Goal: Task Accomplishment & Management: Use online tool/utility

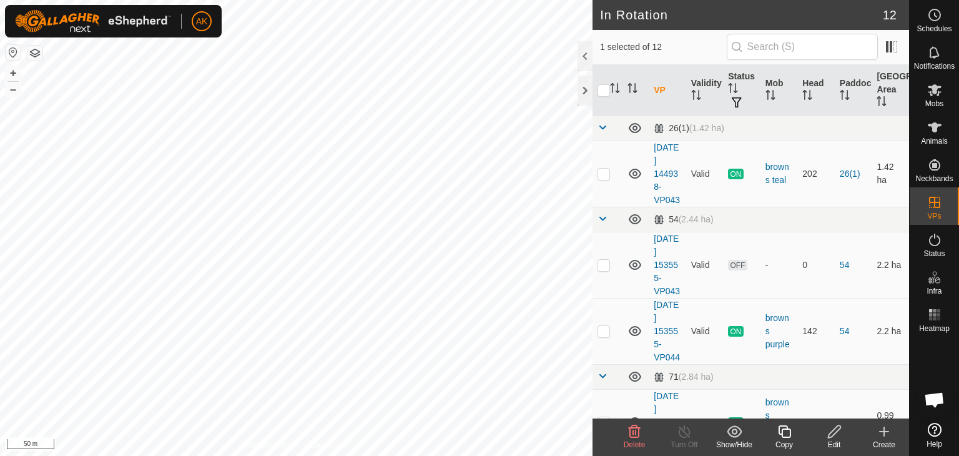
click at [639, 433] on icon at bounding box center [634, 431] width 15 height 15
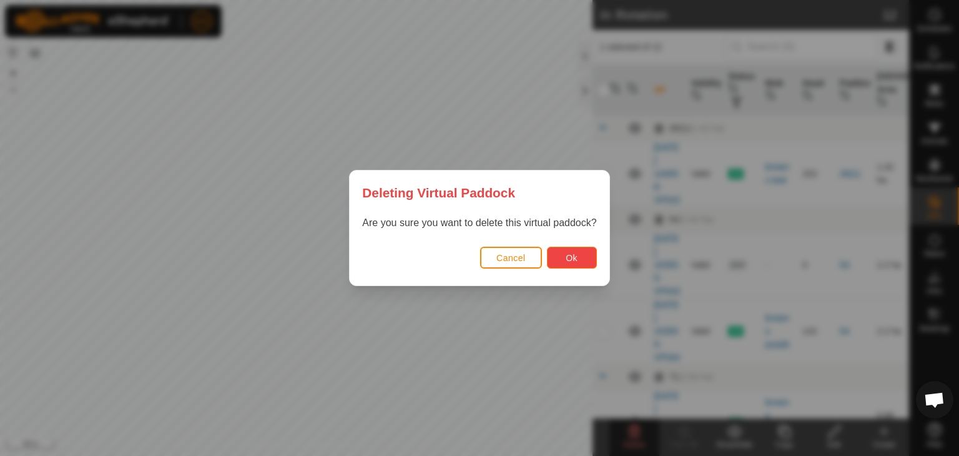
click at [572, 263] on button "Ok" at bounding box center [572, 258] width 50 height 22
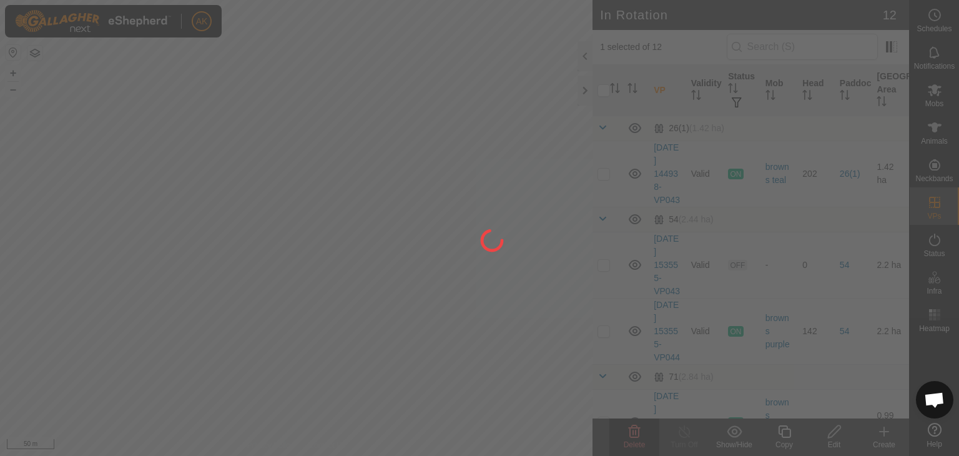
checkbox input "false"
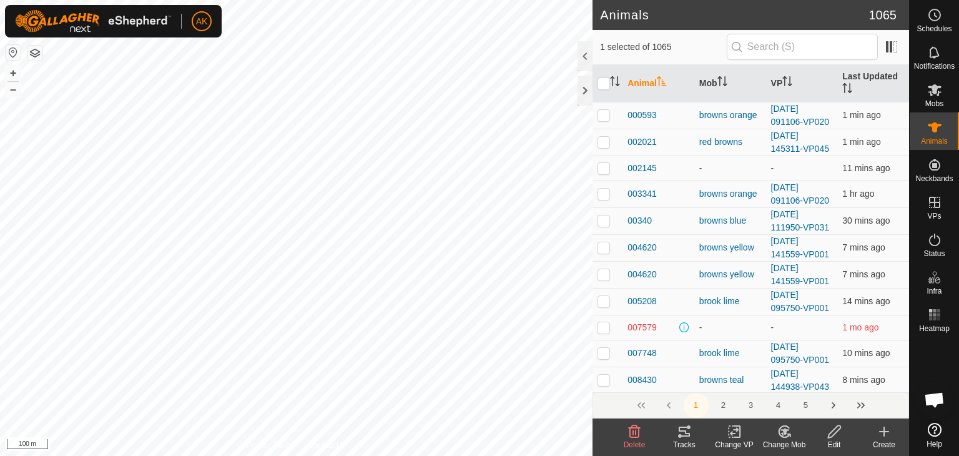
click at [788, 434] on icon at bounding box center [788, 435] width 2 height 2
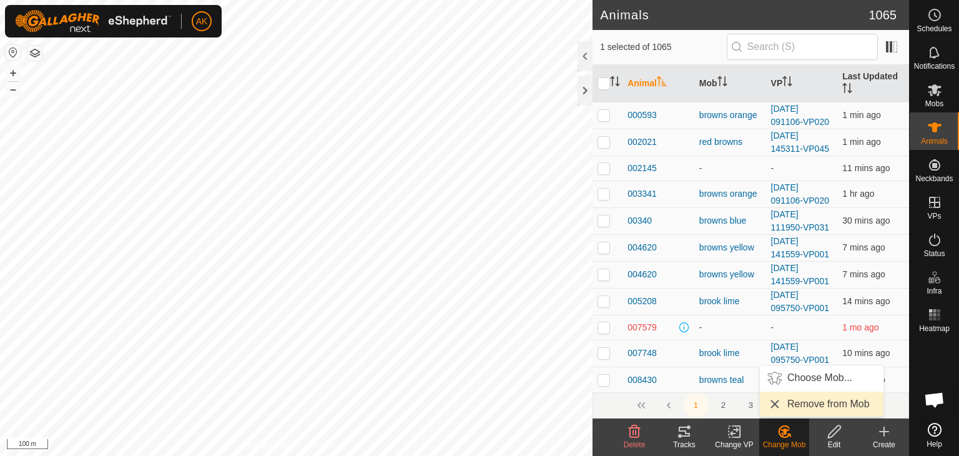
click at [797, 408] on link "Remove from Mob" at bounding box center [822, 403] width 124 height 25
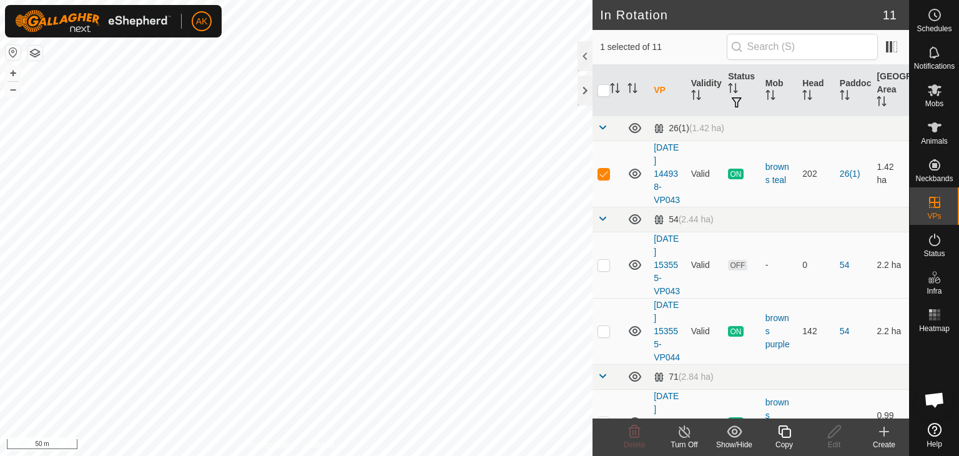
click at [784, 433] on icon at bounding box center [785, 431] width 16 height 15
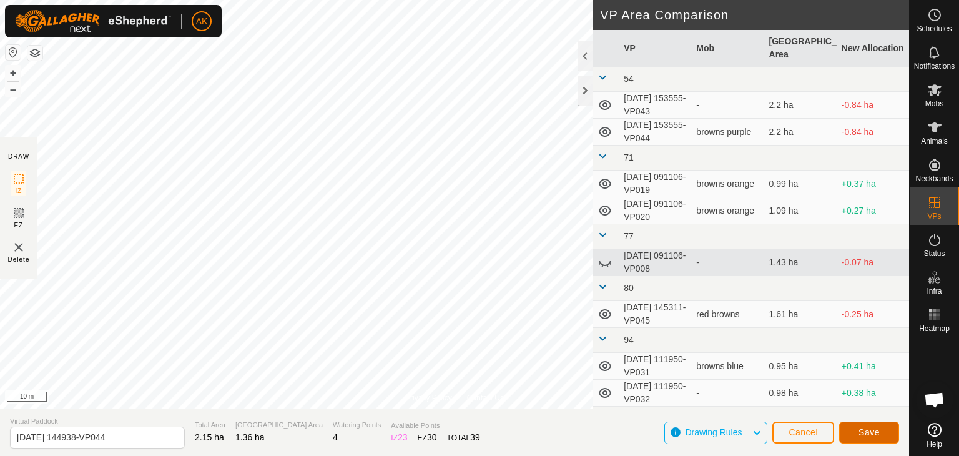
click at [869, 431] on span "Save" at bounding box center [868, 432] width 21 height 10
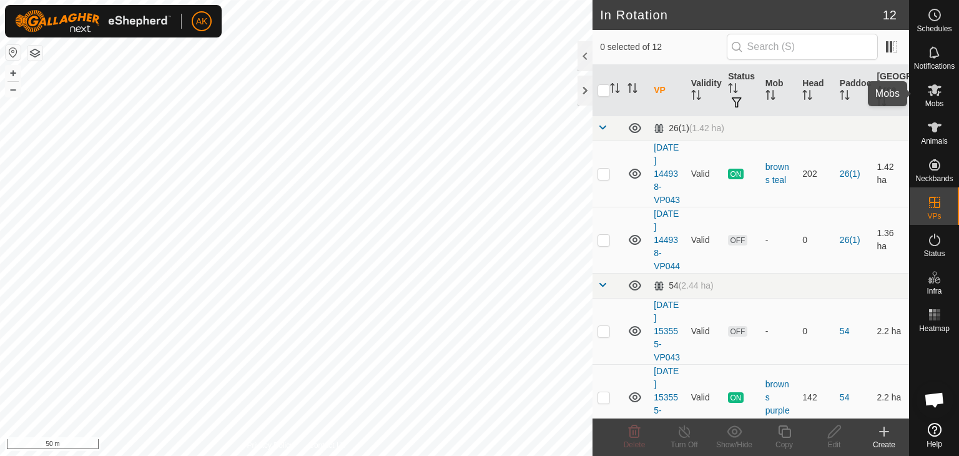
click at [932, 76] on div "Mobs" at bounding box center [934, 93] width 49 height 37
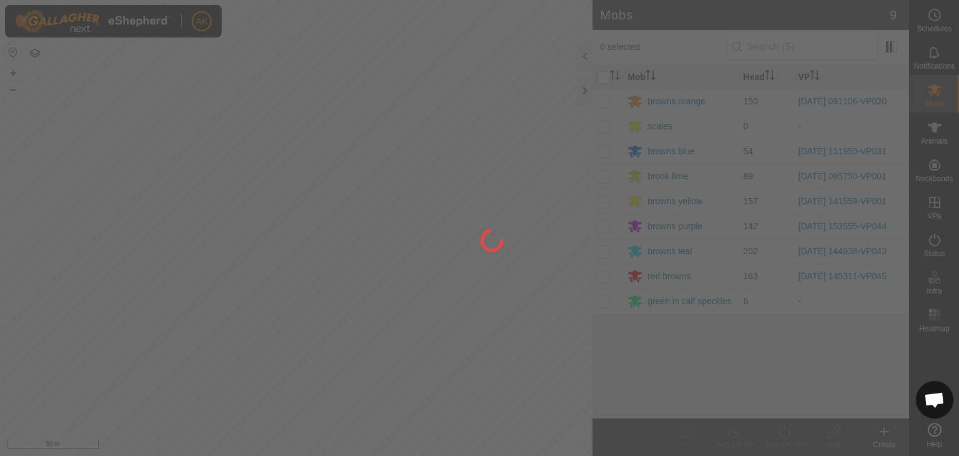
click at [604, 248] on div at bounding box center [479, 228] width 959 height 456
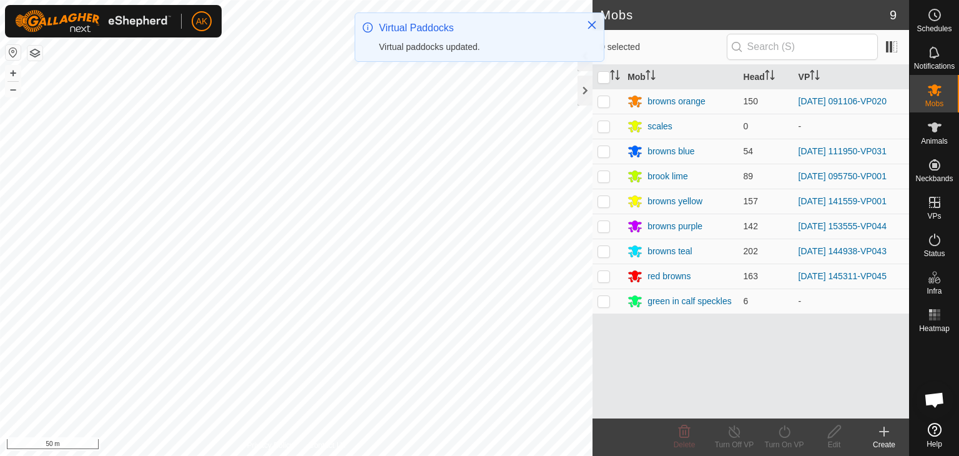
click at [604, 248] on p-checkbox at bounding box center [603, 251] width 12 height 10
checkbox input "true"
click at [784, 431] on icon at bounding box center [785, 431] width 16 height 15
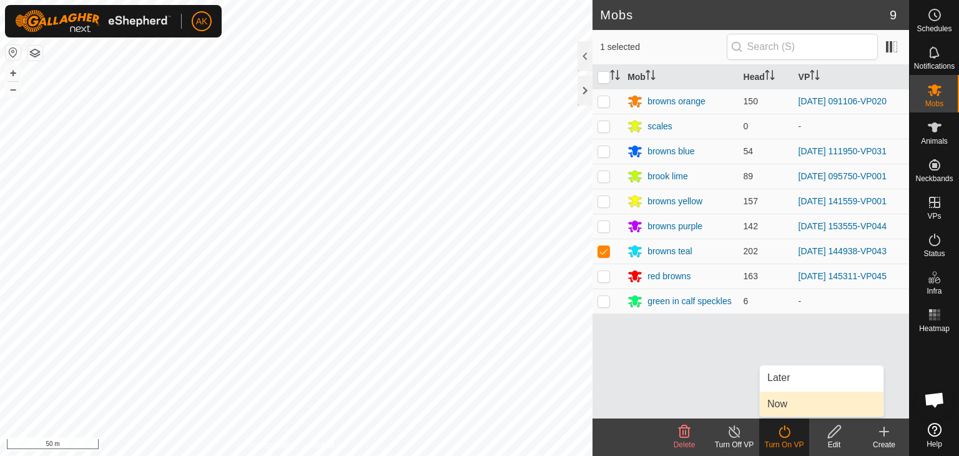
click at [789, 408] on link "Now" at bounding box center [822, 403] width 124 height 25
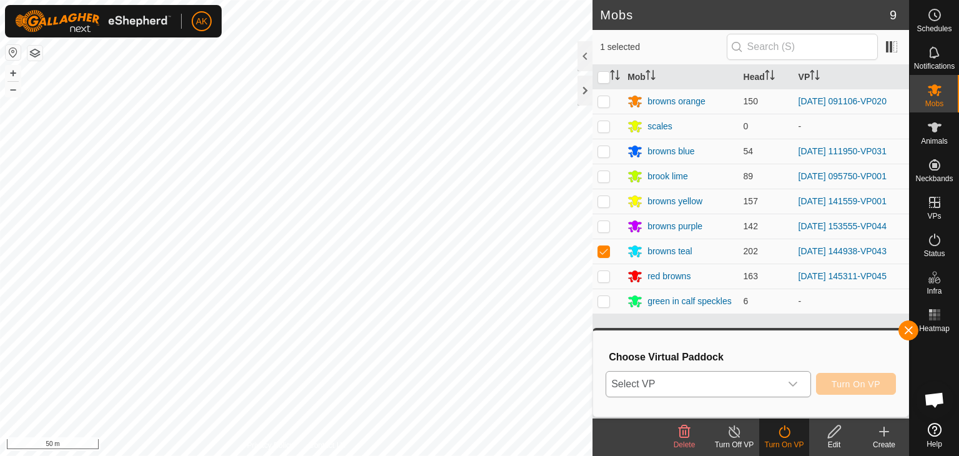
click at [794, 387] on icon "dropdown trigger" at bounding box center [793, 384] width 10 height 10
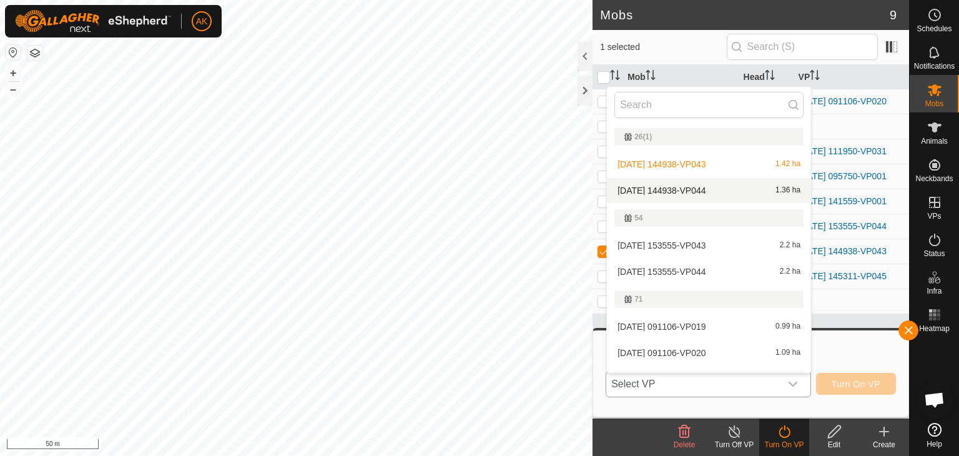
click at [700, 188] on li "[DATE] 144938-VP044 1.36 ha" at bounding box center [709, 190] width 204 height 25
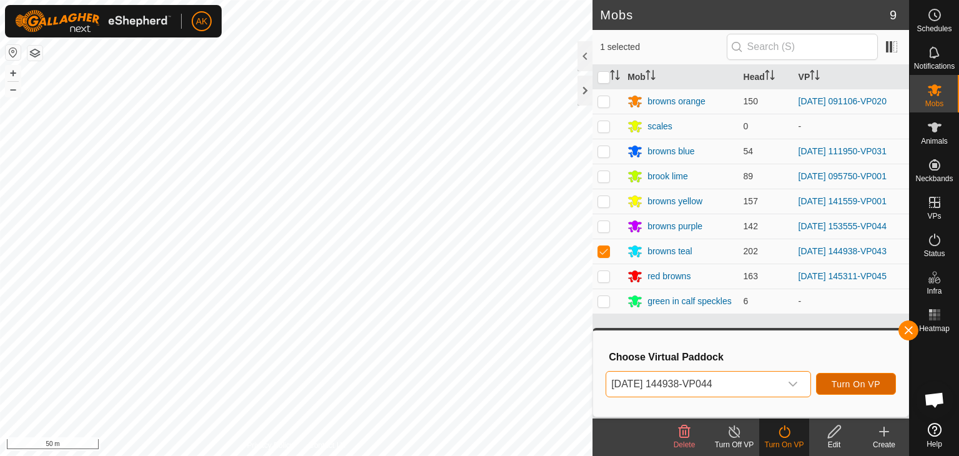
click at [830, 380] on button "Turn On VP" at bounding box center [856, 384] width 80 height 22
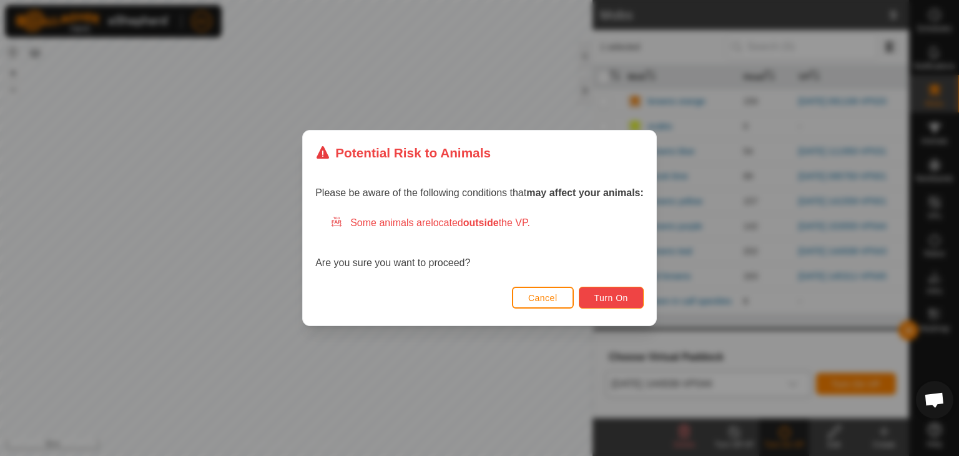
click at [609, 298] on span "Turn On" at bounding box center [611, 298] width 34 height 10
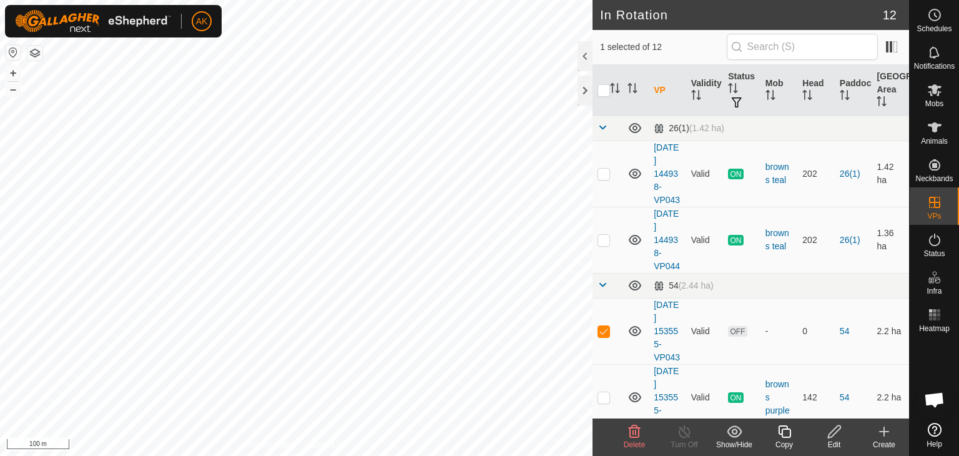
click at [636, 430] on icon at bounding box center [635, 431] width 12 height 12
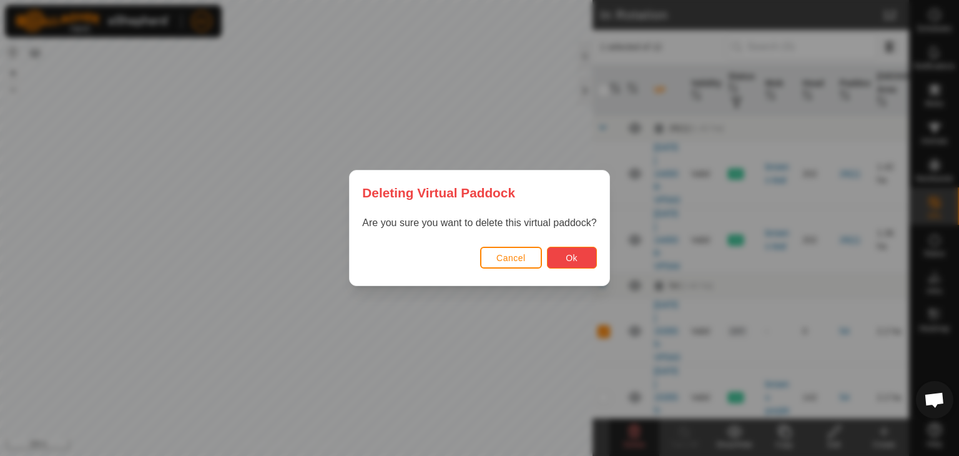
click at [568, 255] on span "Ok" at bounding box center [572, 258] width 12 height 10
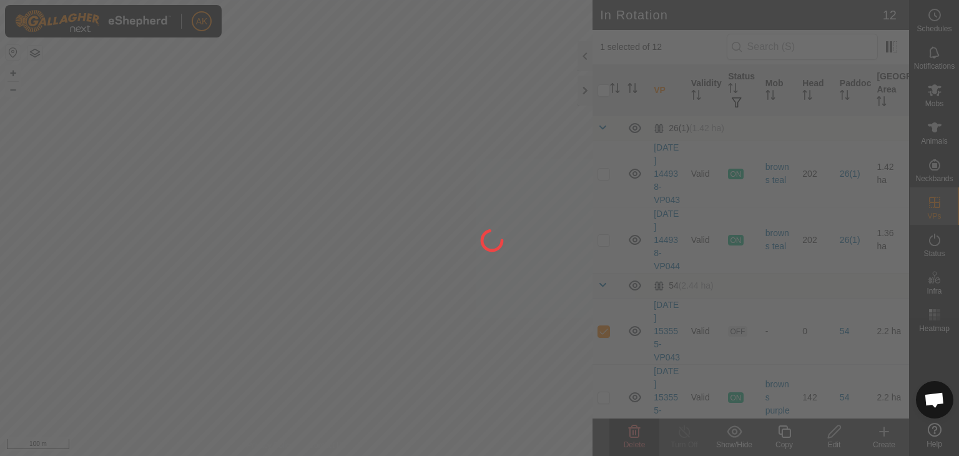
checkbox input "false"
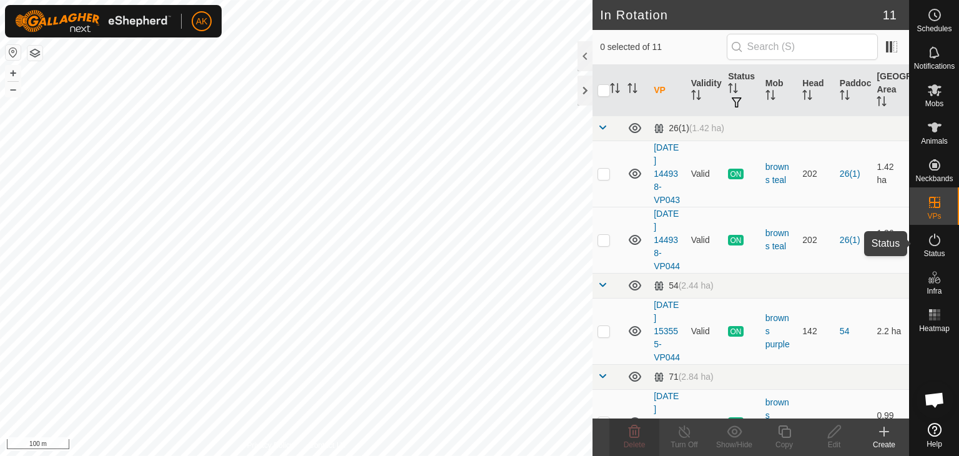
click at [935, 238] on icon at bounding box center [934, 239] width 15 height 15
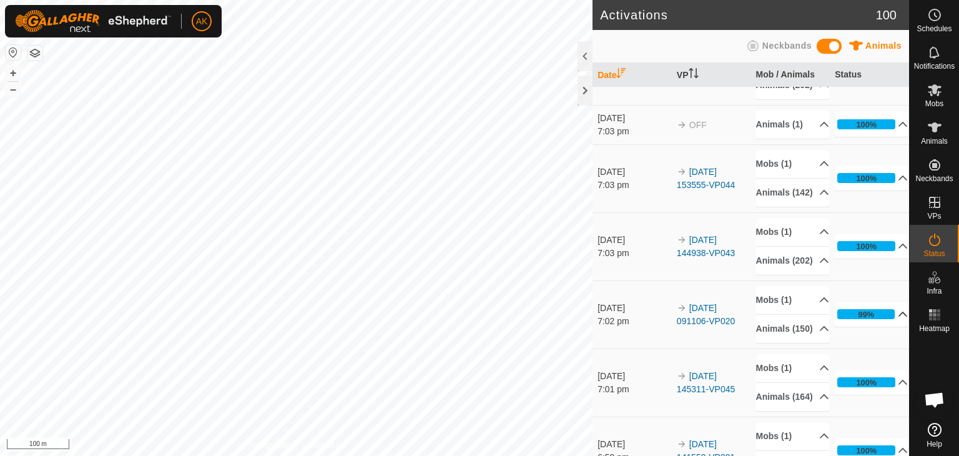
scroll to position [125, 0]
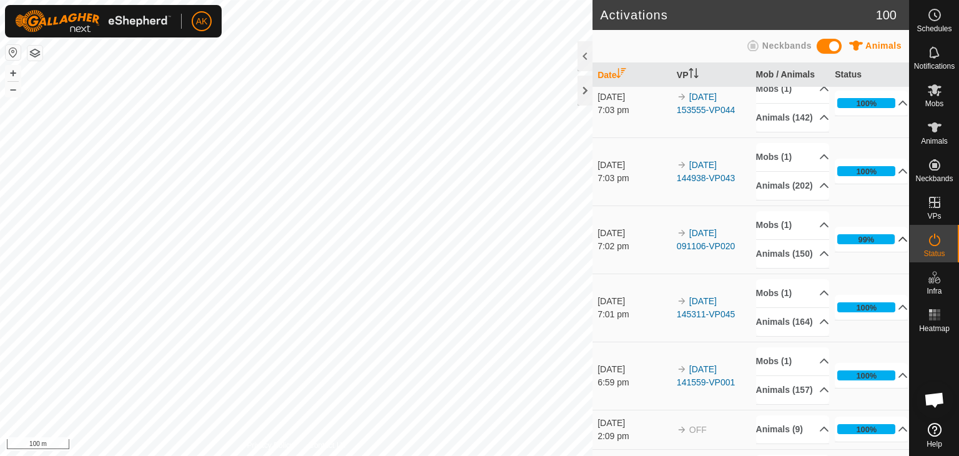
click at [898, 244] on icon at bounding box center [903, 239] width 10 height 10
